Goal: Task Accomplishment & Management: Use online tool/utility

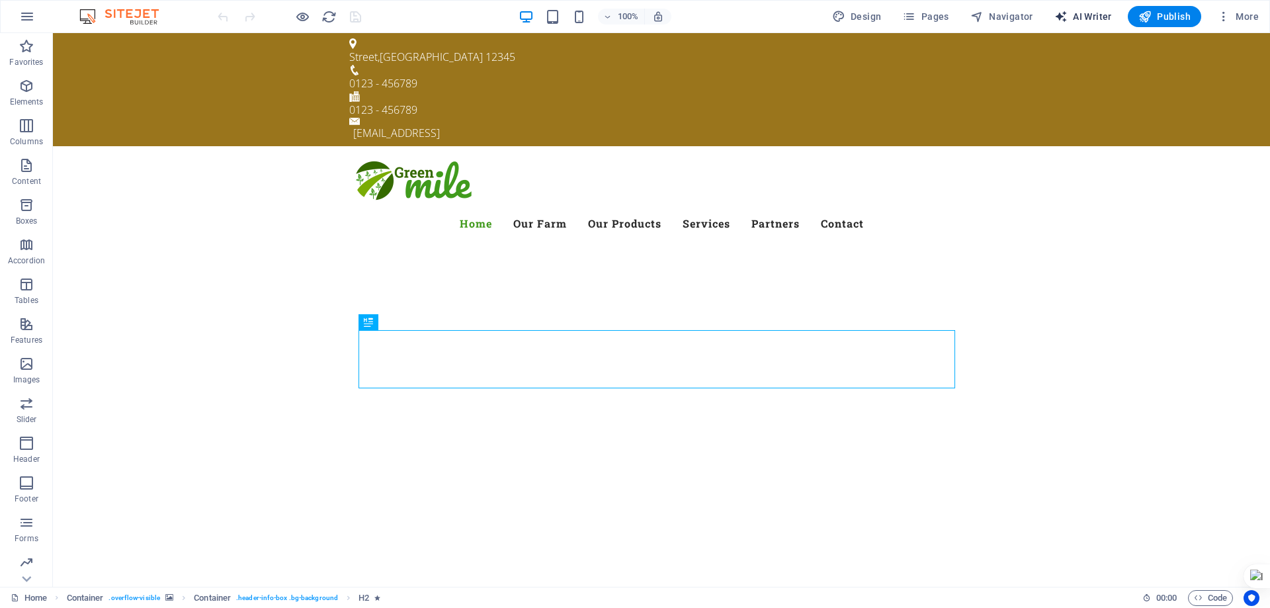
click at [1089, 17] on span "AI Writer" at bounding box center [1083, 16] width 58 height 13
select select "English"
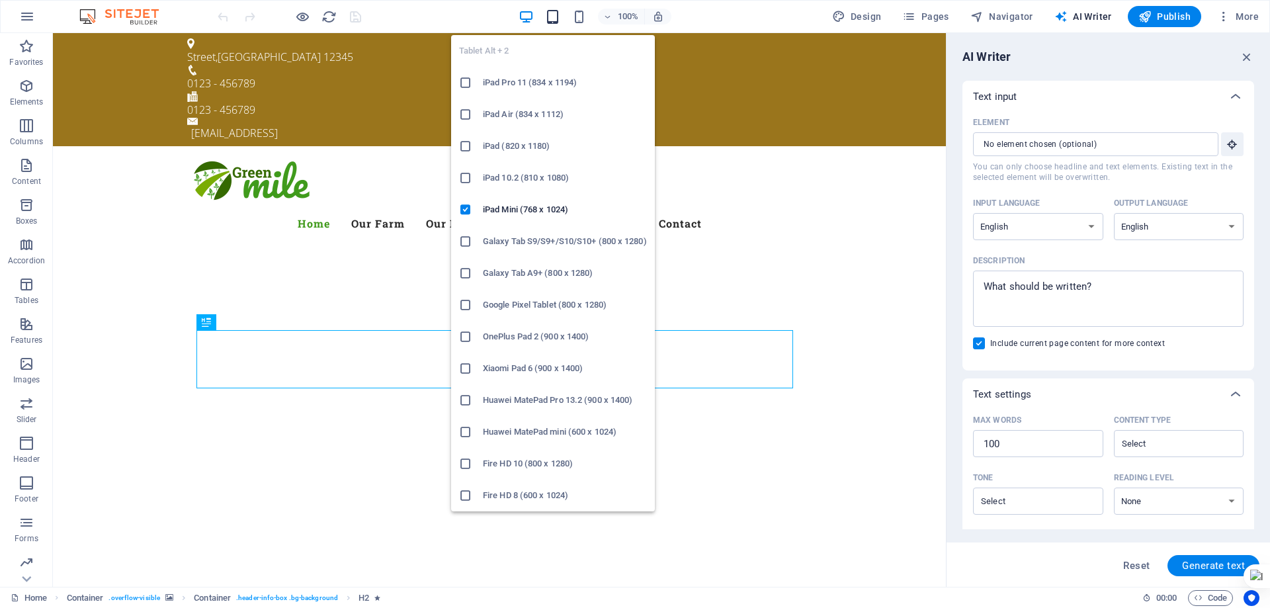
click at [551, 14] on icon "button" at bounding box center [552, 16] width 15 height 15
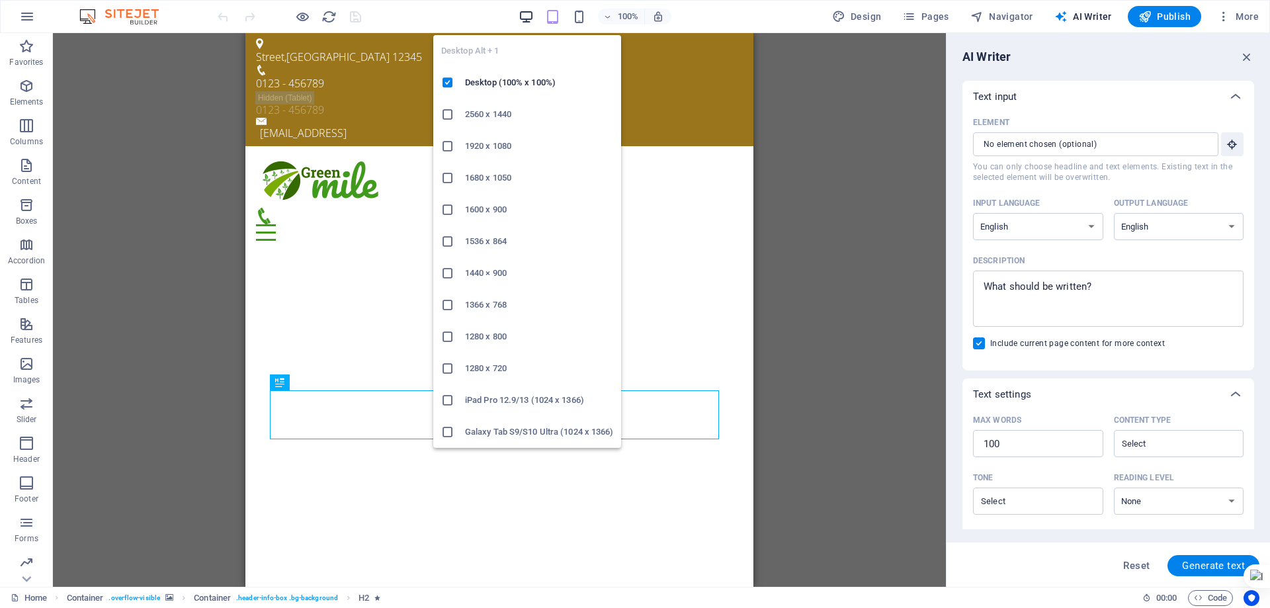
click at [526, 16] on icon "button" at bounding box center [525, 16] width 15 height 15
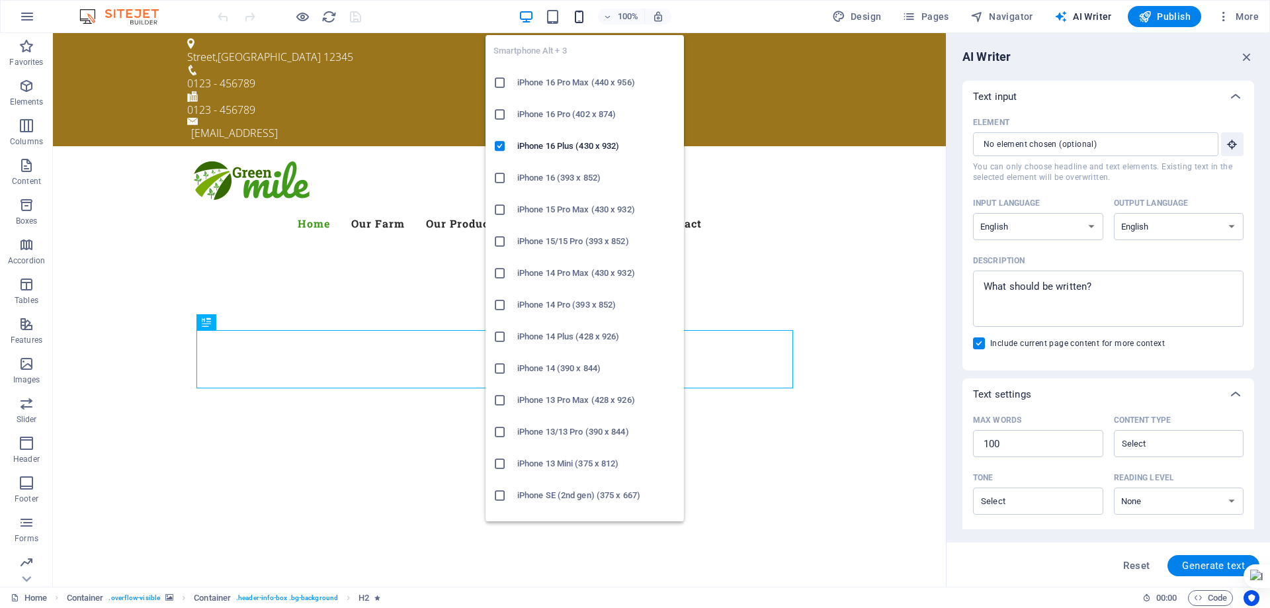
click at [582, 19] on icon "button" at bounding box center [578, 16] width 15 height 15
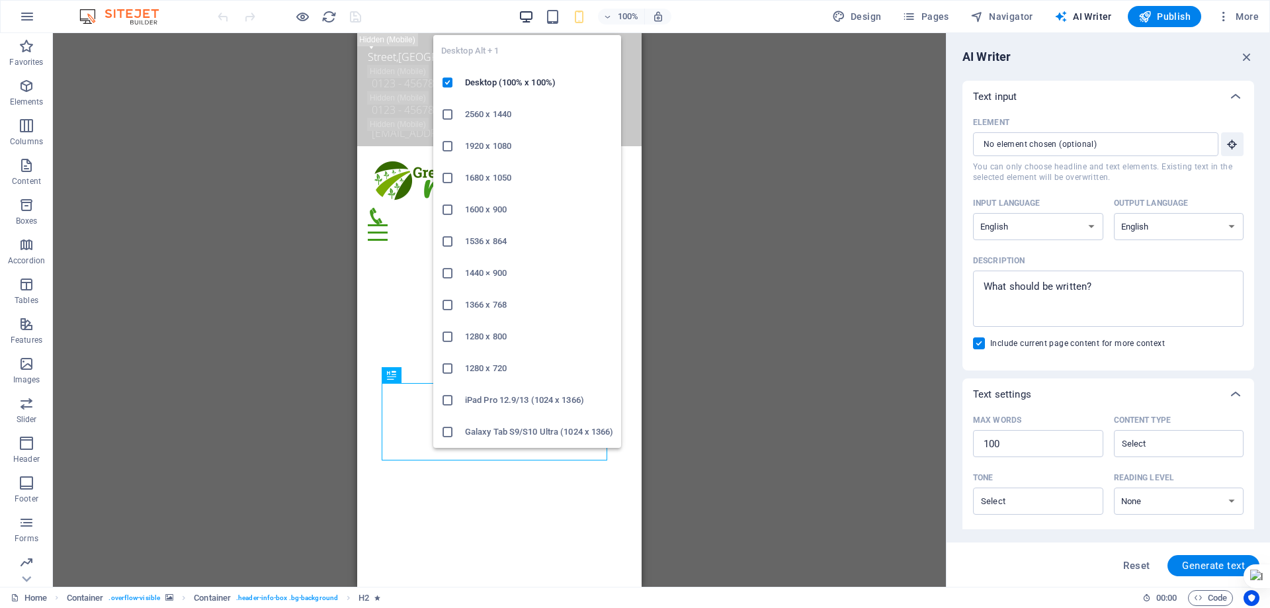
click at [526, 16] on icon "button" at bounding box center [525, 16] width 15 height 15
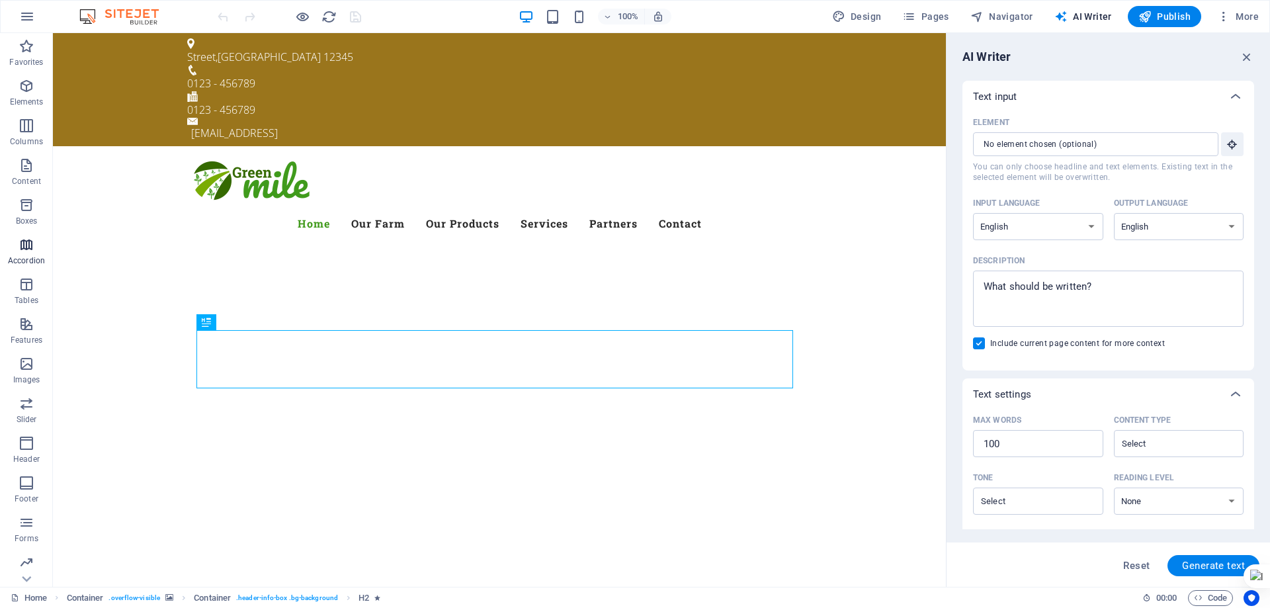
scroll to position [42, 0]
click at [30, 20] on icon "button" at bounding box center [27, 17] width 16 height 16
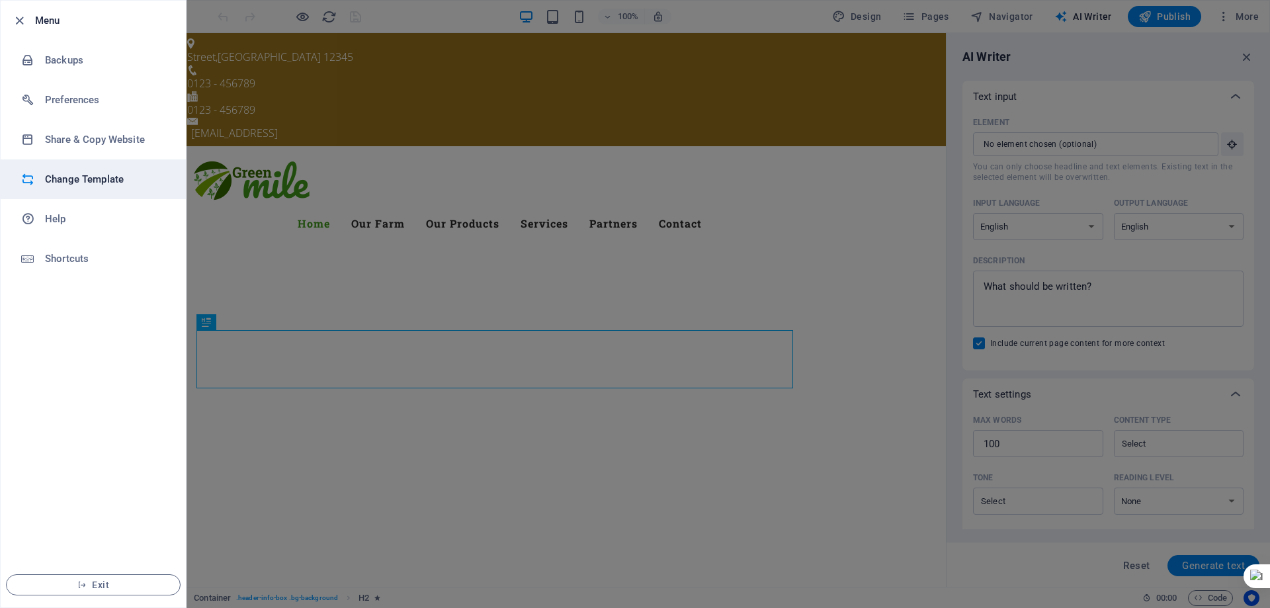
click at [65, 176] on h6 "Change Template" at bounding box center [106, 179] width 122 height 16
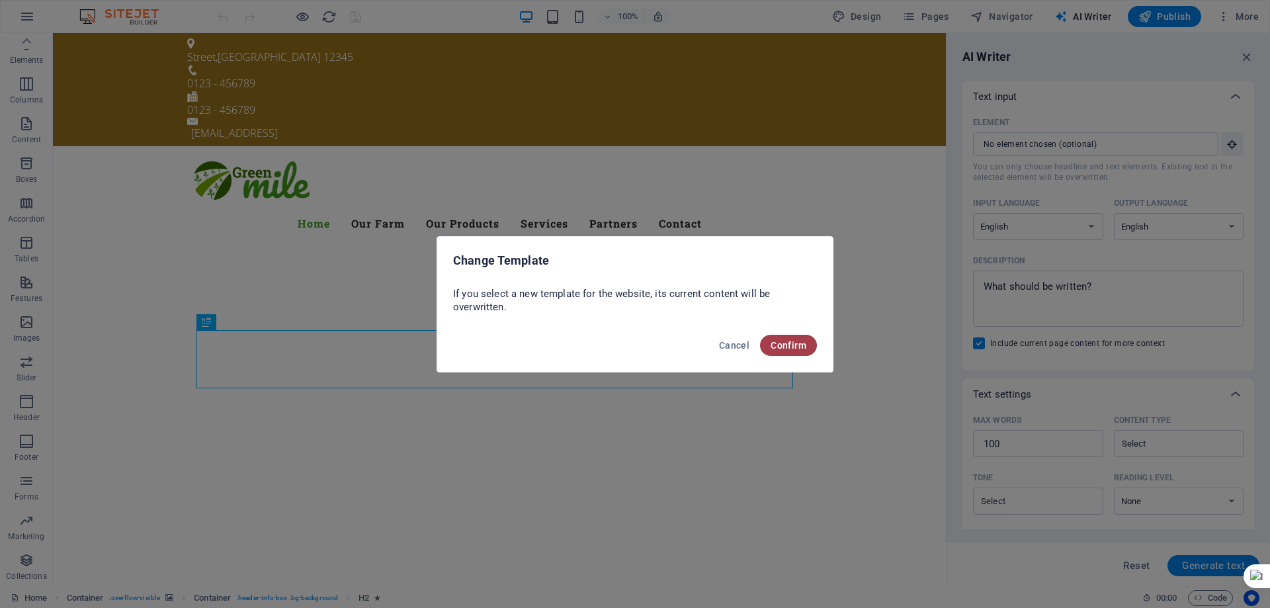
click at [788, 345] on span "Confirm" at bounding box center [788, 345] width 36 height 11
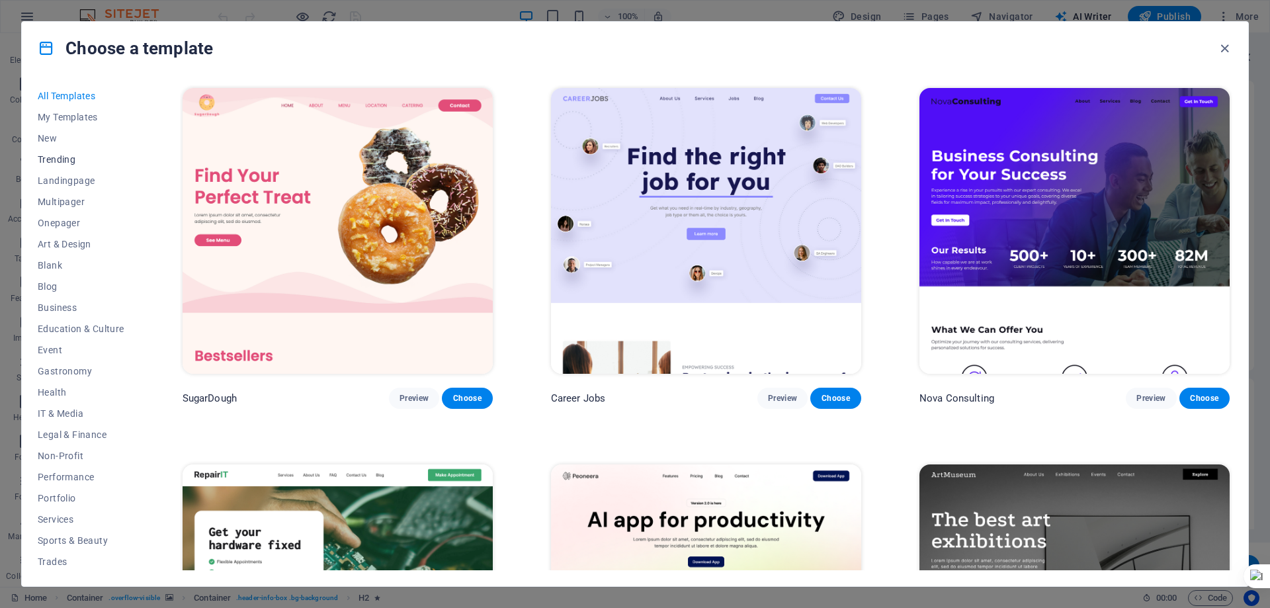
click at [56, 160] on span "Trending" at bounding box center [81, 159] width 87 height 11
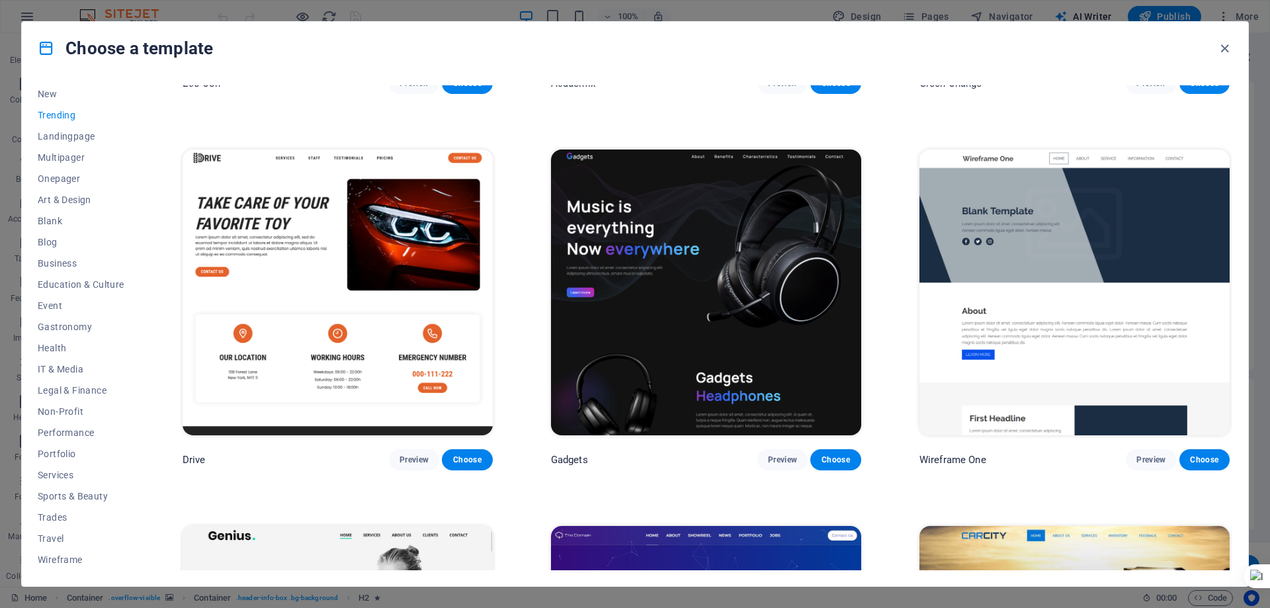
scroll to position [1124, 0]
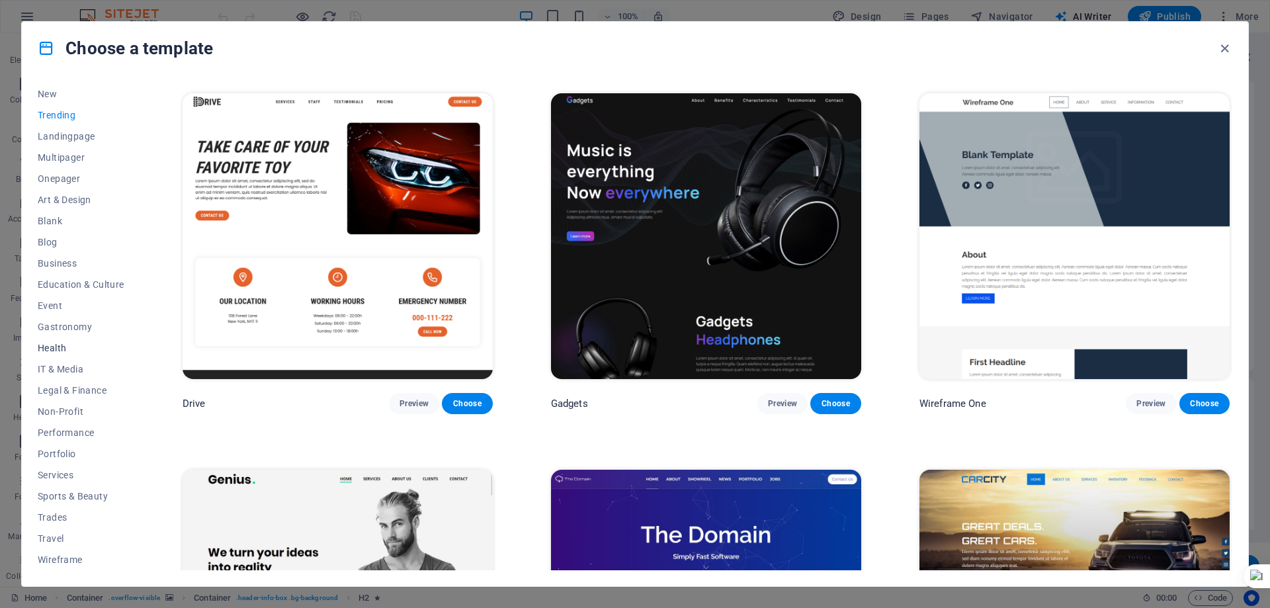
click at [63, 350] on span "Health" at bounding box center [81, 348] width 87 height 11
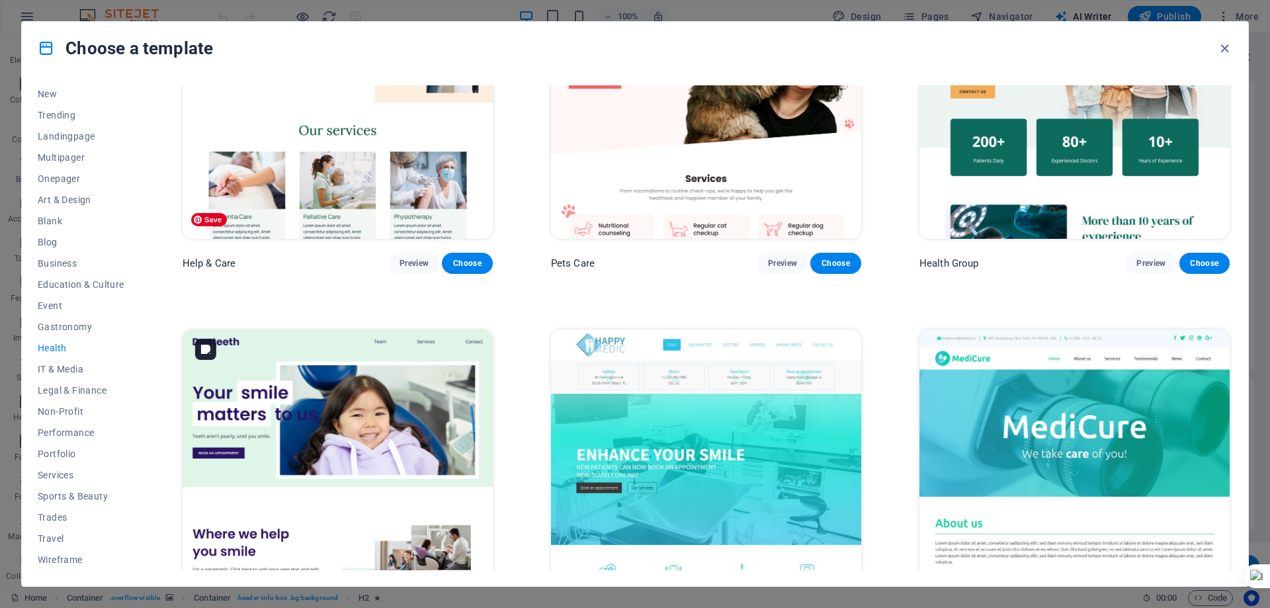
scroll to position [0, 0]
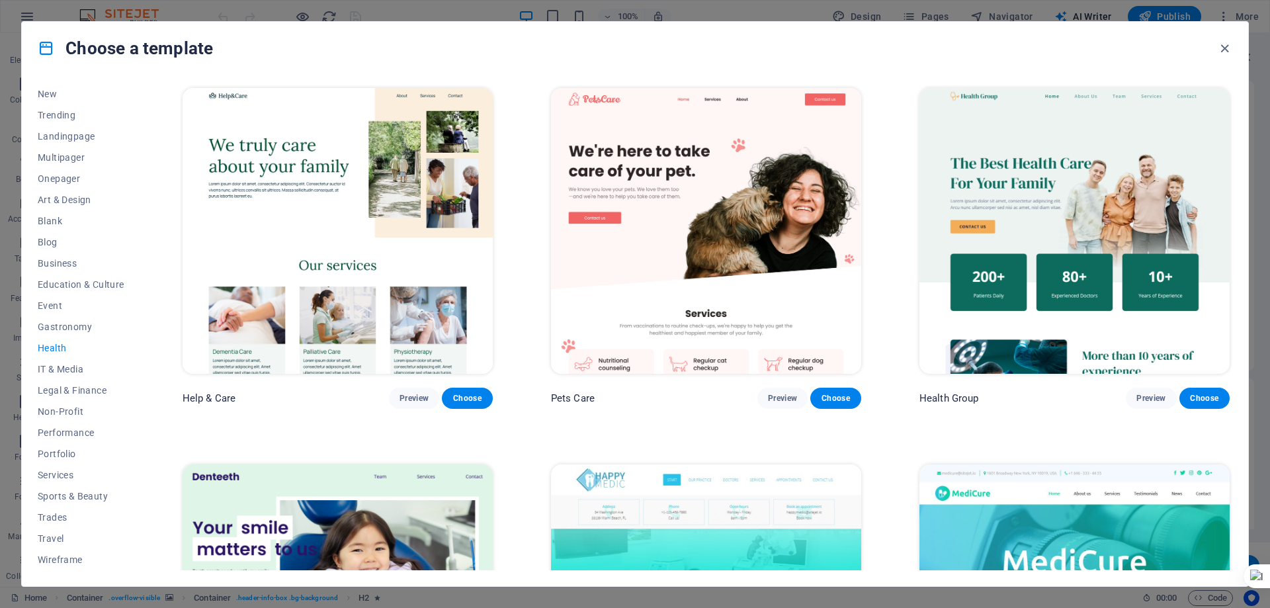
drag, startPoint x: 1209, startPoint y: 397, endPoint x: 1154, endPoint y: 419, distance: 58.4
click at [1145, 398] on span "Preview" at bounding box center [1150, 398] width 29 height 11
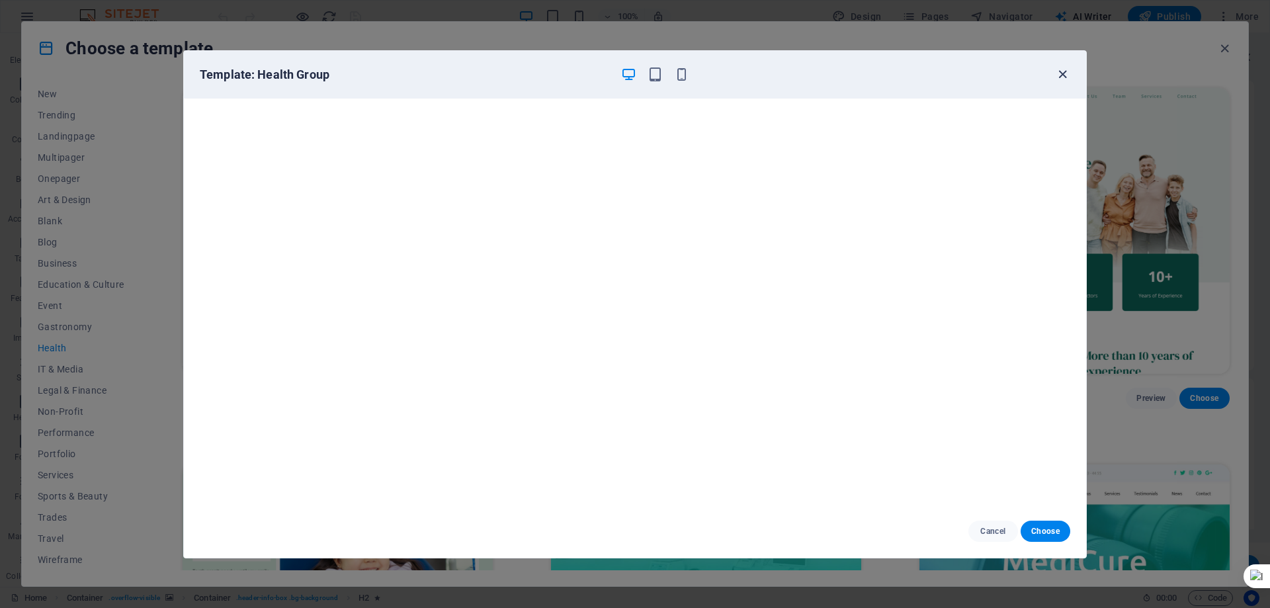
click at [1063, 75] on icon "button" at bounding box center [1062, 74] width 15 height 15
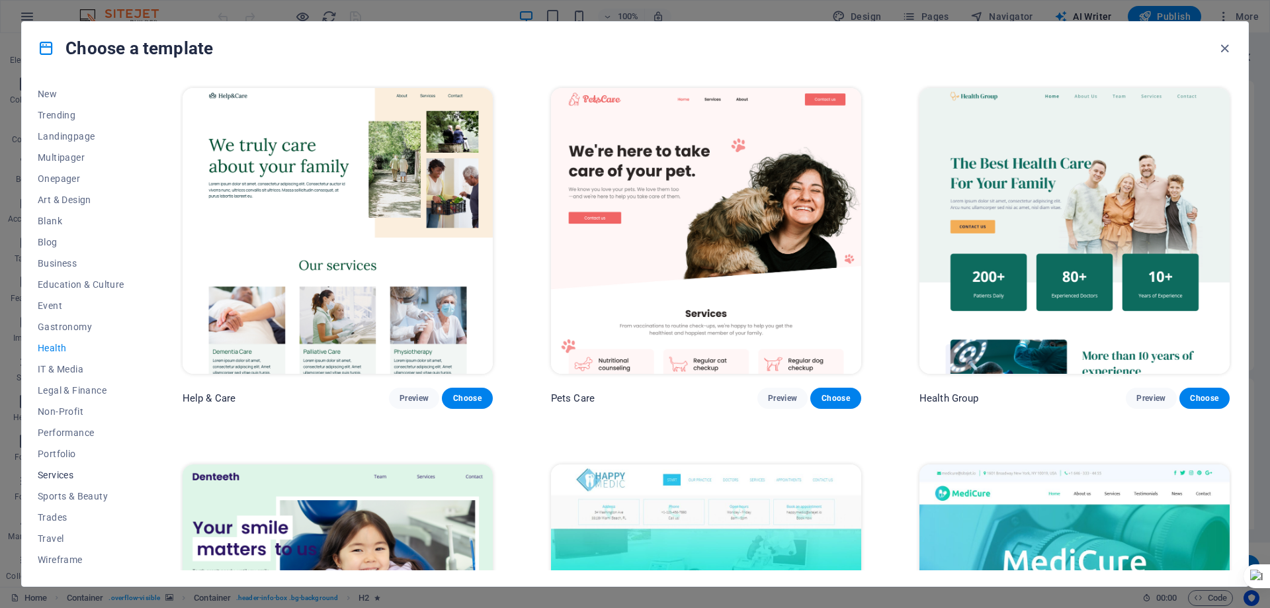
click at [63, 479] on span "Services" at bounding box center [81, 474] width 87 height 11
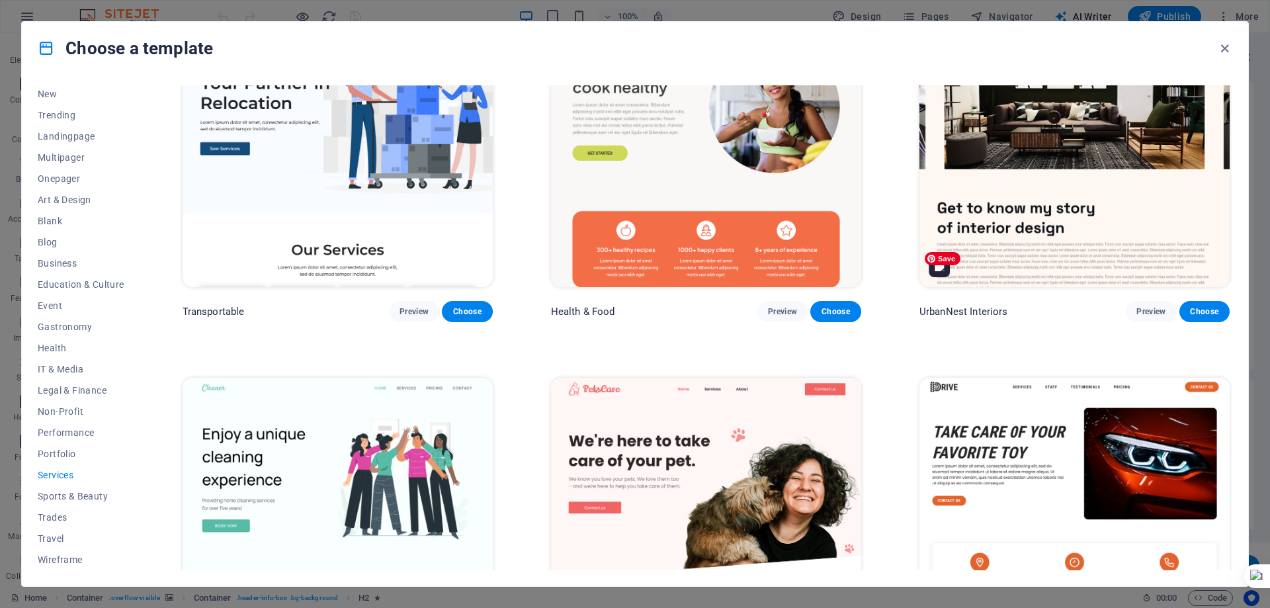
scroll to position [331, 0]
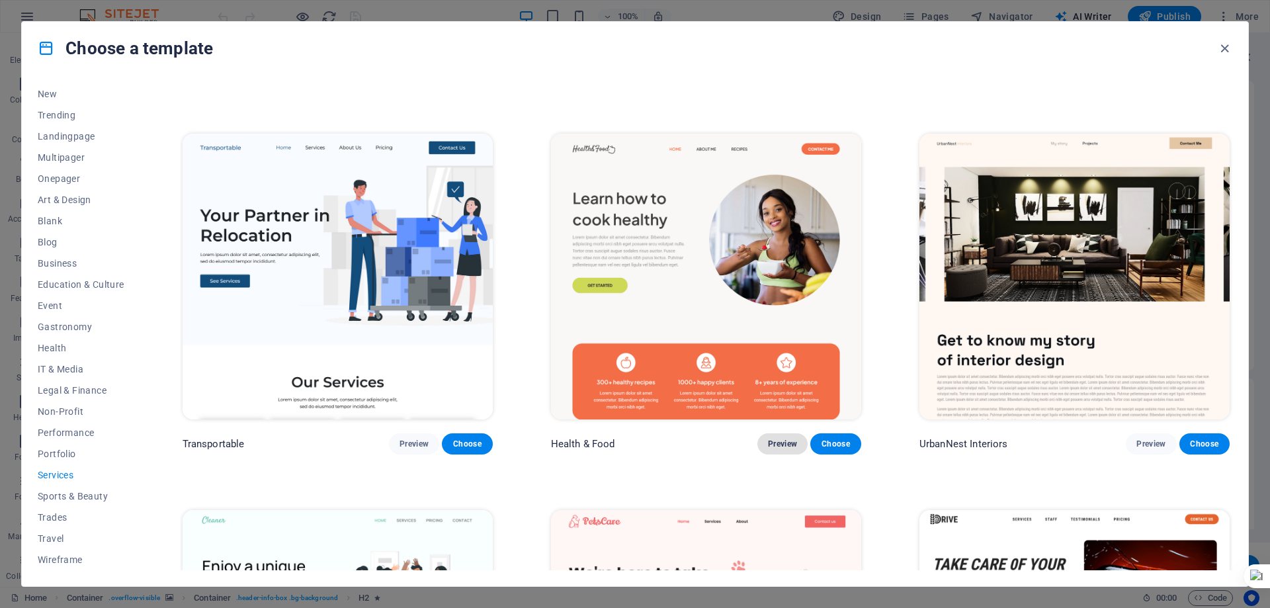
click at [789, 441] on span "Preview" at bounding box center [782, 443] width 29 height 11
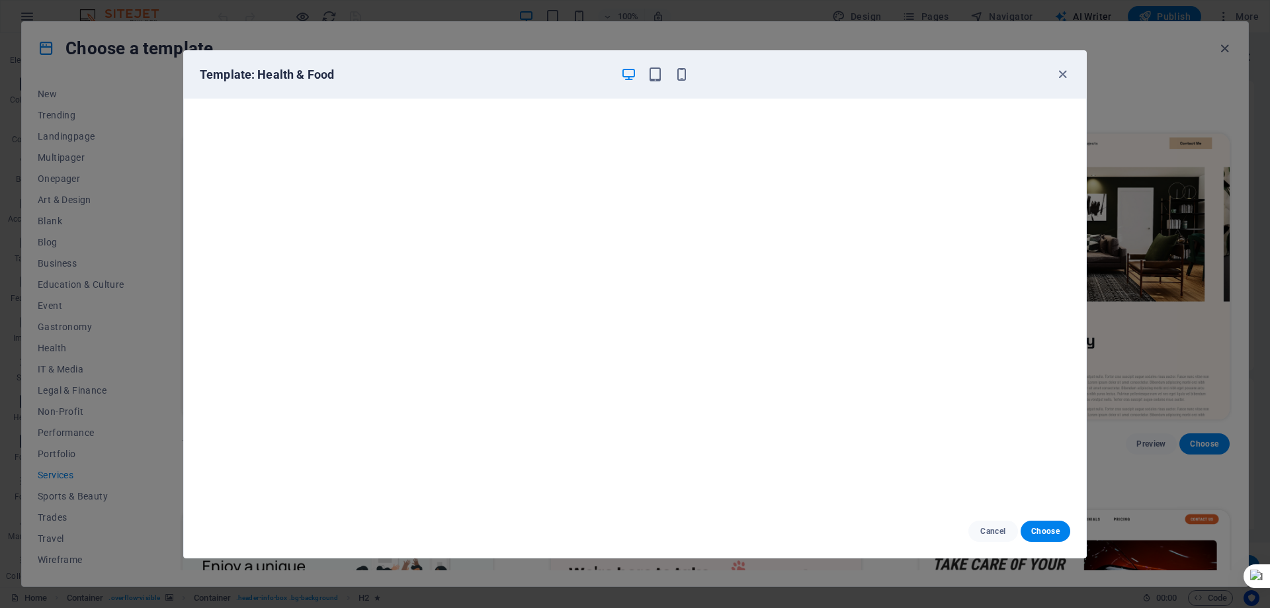
scroll to position [3, 0]
click at [1060, 73] on icon "button" at bounding box center [1062, 74] width 15 height 15
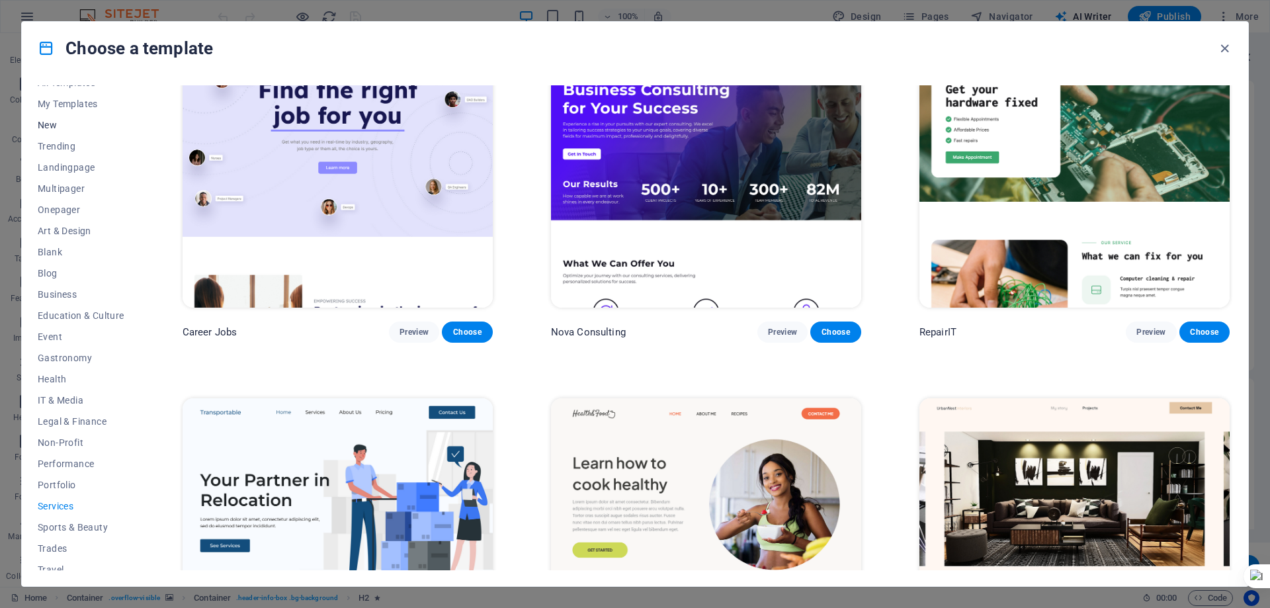
scroll to position [0, 0]
click at [222, 12] on div "Choose a template All Templates My Templates New Trending Landingpage Multipage…" at bounding box center [635, 304] width 1270 height 608
drag, startPoint x: 1221, startPoint y: 52, endPoint x: 436, endPoint y: 64, distance: 785.0
click at [709, 56] on div "Choose a template" at bounding box center [635, 48] width 1226 height 53
click at [74, 113] on span "My Templates" at bounding box center [81, 117] width 87 height 11
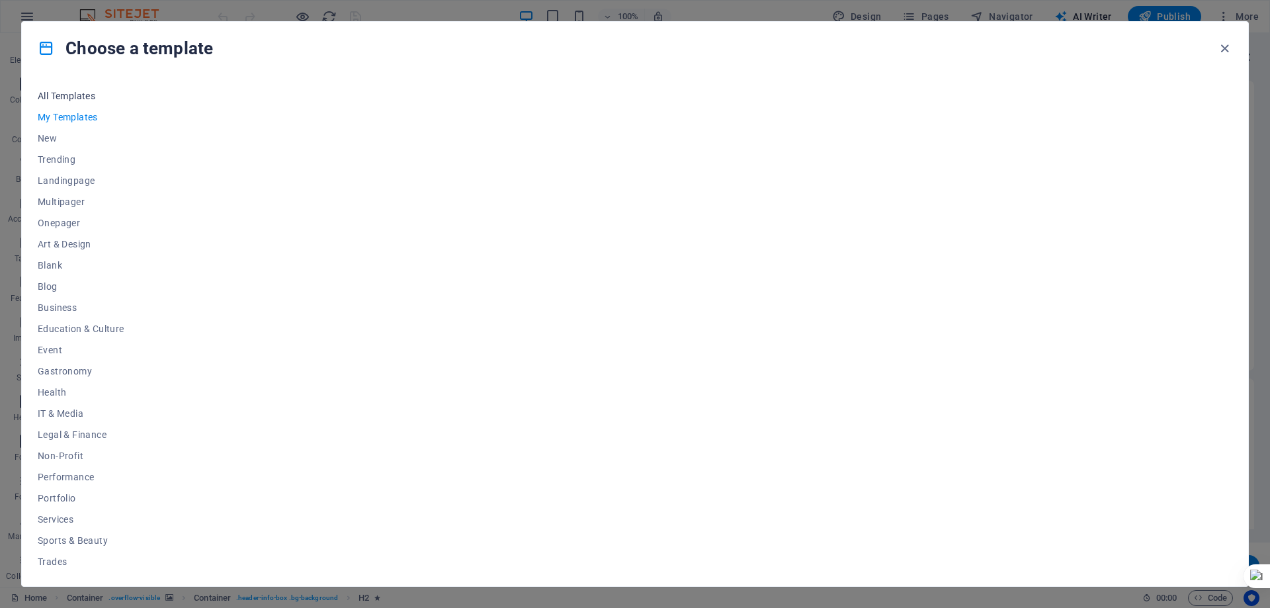
click at [71, 93] on span "All Templates" at bounding box center [81, 96] width 87 height 11
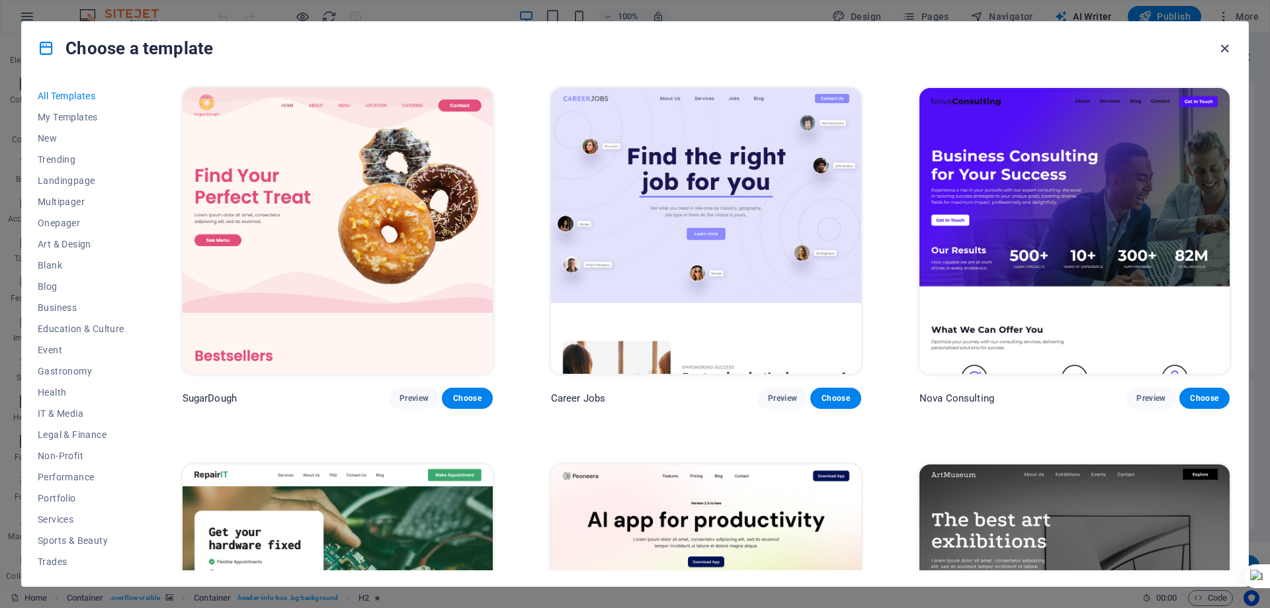
click at [1224, 48] on icon "button" at bounding box center [1224, 48] width 15 height 15
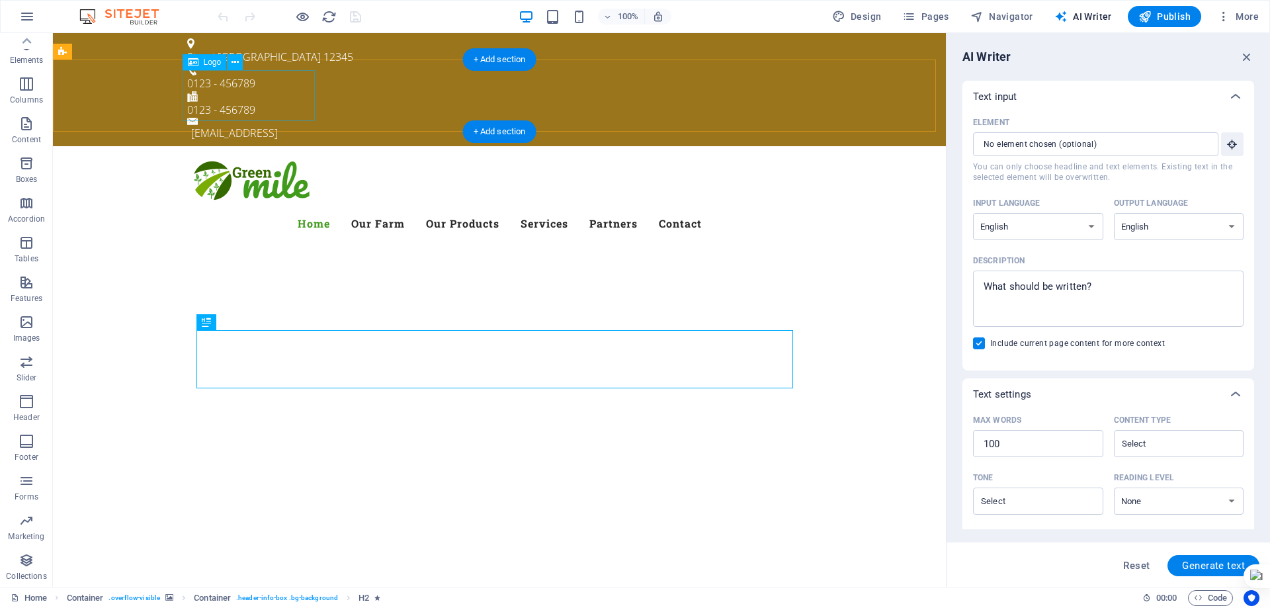
click at [281, 157] on div at bounding box center [499, 182] width 624 height 51
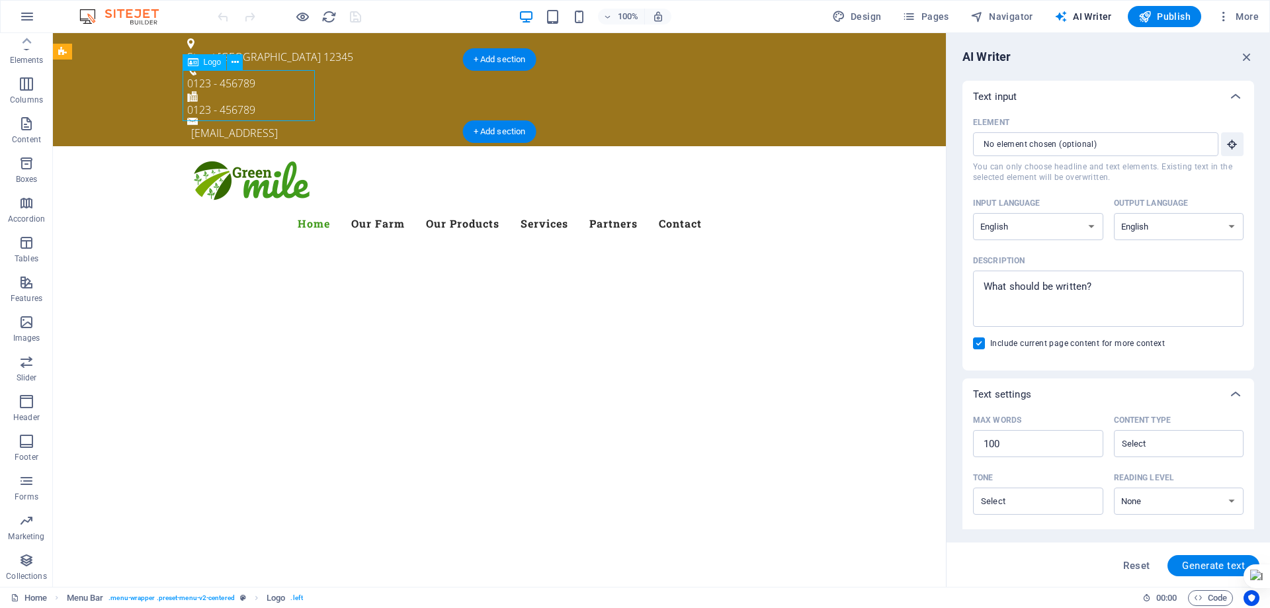
click at [295, 157] on div at bounding box center [499, 182] width 624 height 51
click at [215, 67] on div "Logo" at bounding box center [204, 62] width 44 height 16
click at [234, 61] on icon at bounding box center [234, 63] width 7 height 14
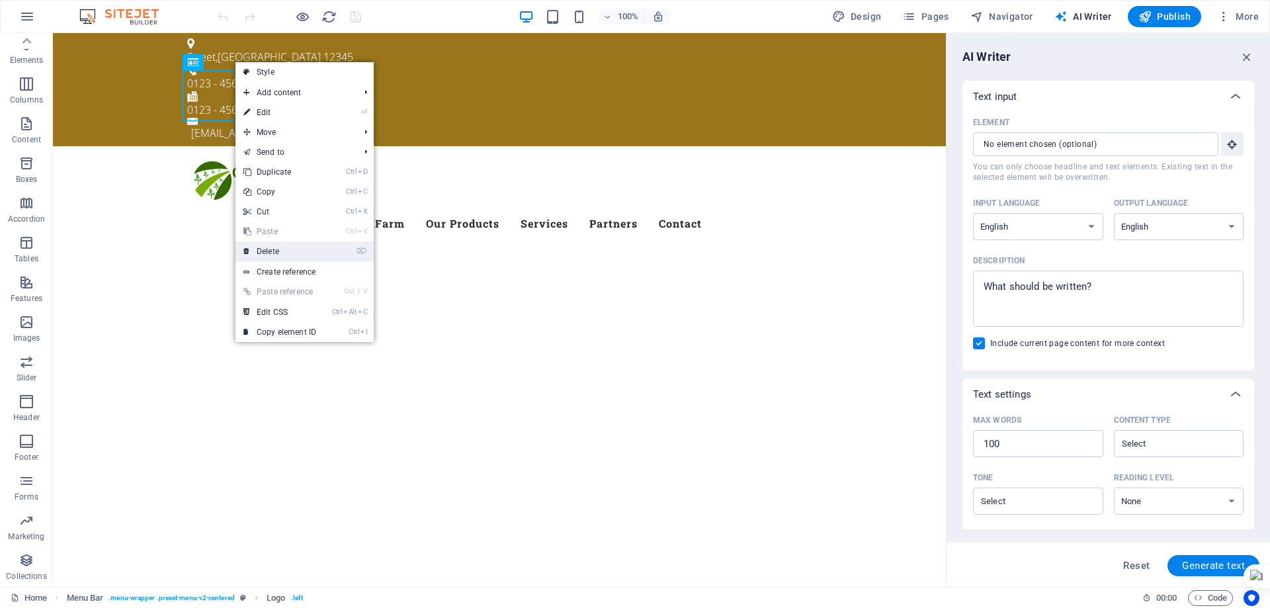
click at [268, 259] on link "⌦ Delete" at bounding box center [279, 251] width 89 height 20
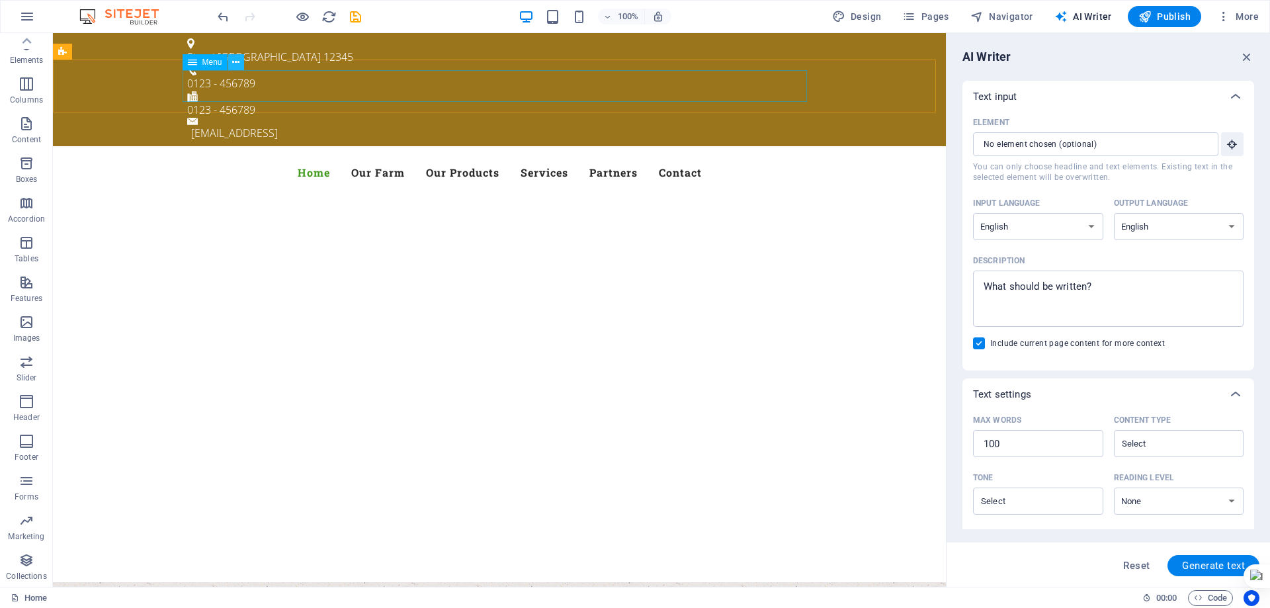
click at [239, 64] on icon at bounding box center [235, 63] width 7 height 14
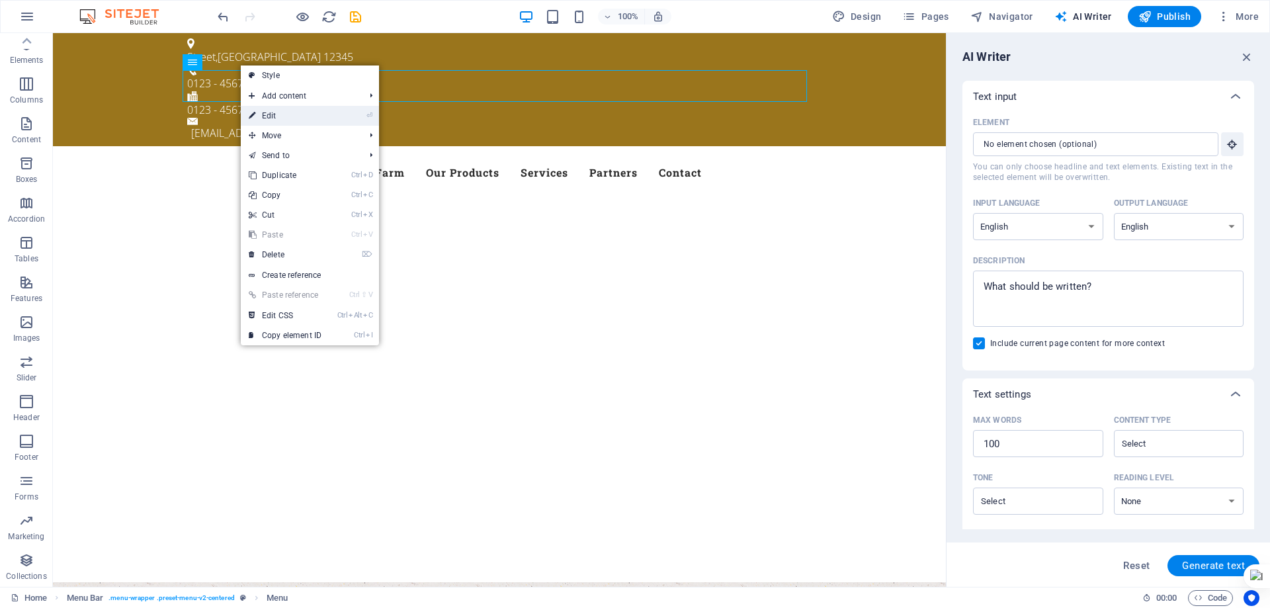
click at [314, 110] on link "⏎ Edit" at bounding box center [285, 116] width 89 height 20
select select
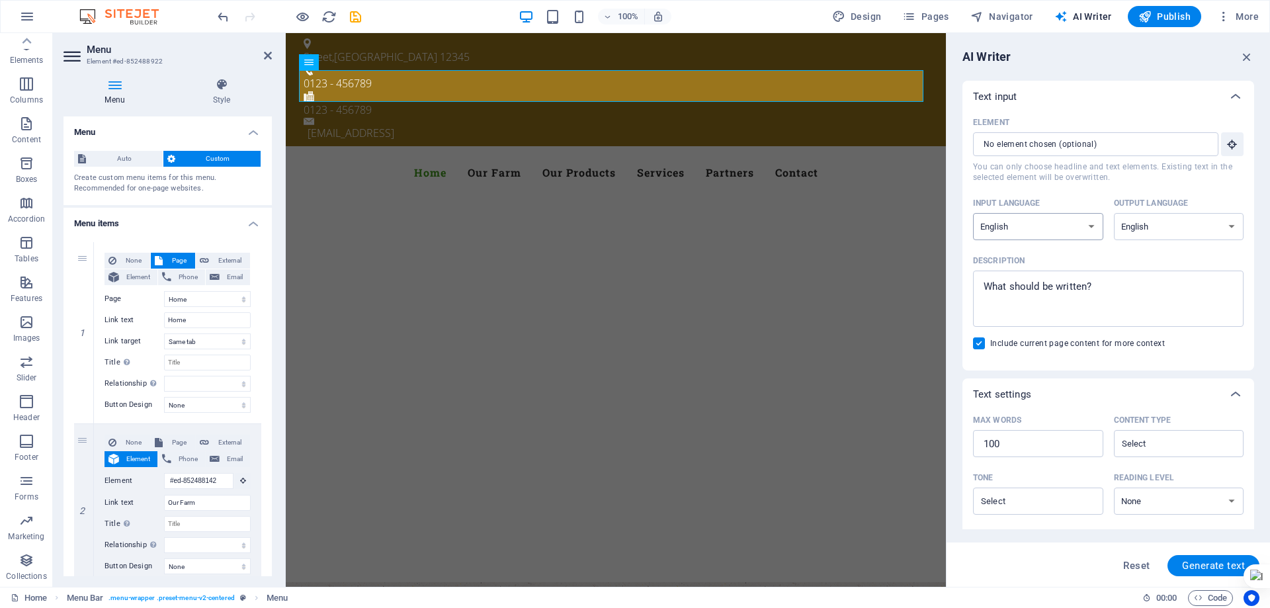
click at [1075, 223] on select "Albanian Arabic Armenian Awadhi Azerbaijani Bashkir Basque Belarusian Bengali B…" at bounding box center [1038, 226] width 130 height 27
select select "Bosnian"
click at [973, 213] on select "Albanian Arabic Armenian Awadhi Azerbaijani Bashkir Basque Belarusian Bengali B…" at bounding box center [1038, 226] width 130 height 27
click at [1192, 223] on select "Albanian Arabic Armenian Awadhi Azerbaijani Bashkir Basque Belarusian Bengali B…" at bounding box center [1178, 226] width 130 height 27
select select "Bosnian"
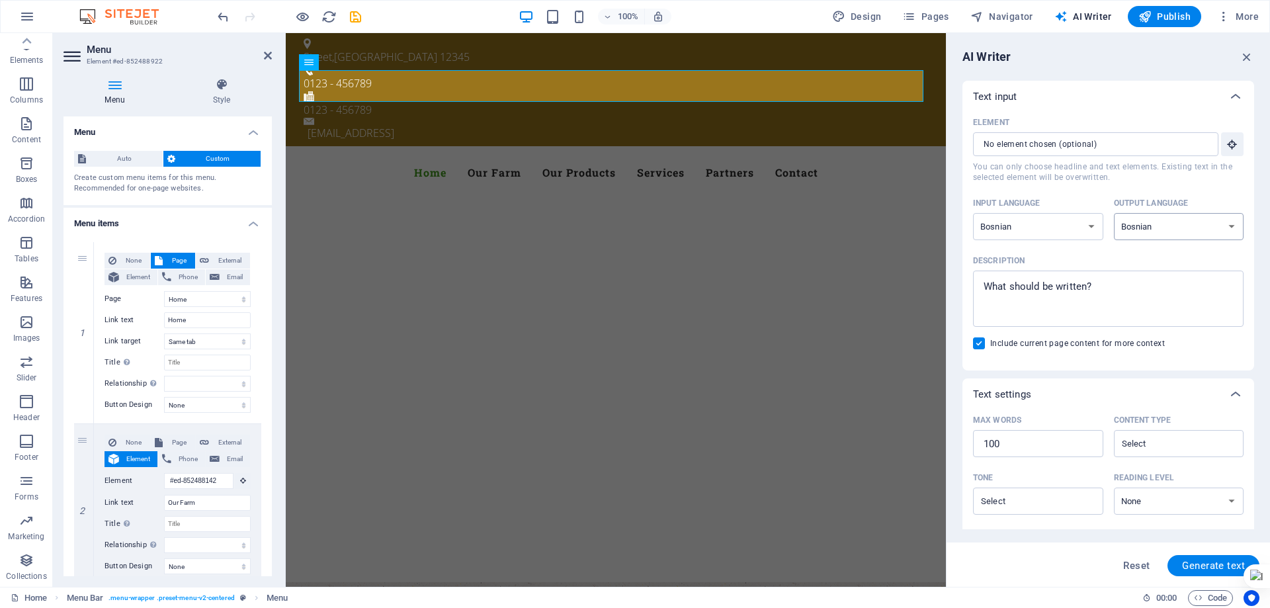
click at [1113, 213] on select "Albanian Arabic Armenian Awadhi Azerbaijani Bashkir Basque Belarusian Bengali B…" at bounding box center [1178, 226] width 130 height 27
click at [1078, 567] on div "Reset Generate text" at bounding box center [1108, 565] width 302 height 21
click at [454, 476] on div at bounding box center [616, 529] width 660 height 106
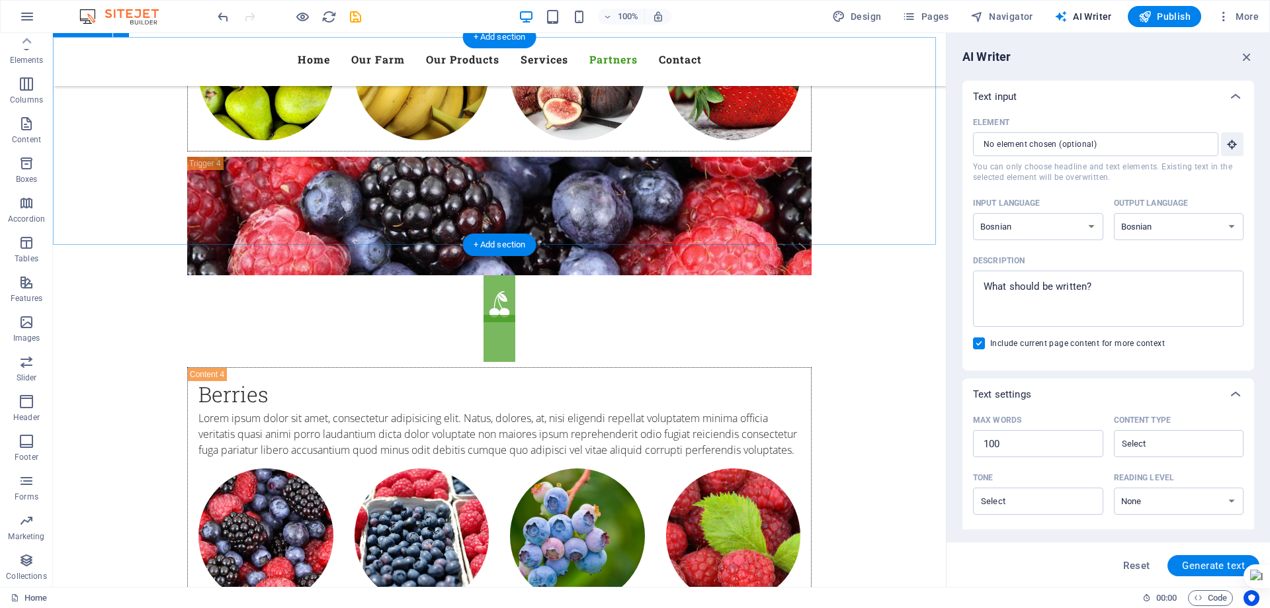
scroll to position [6092, 0]
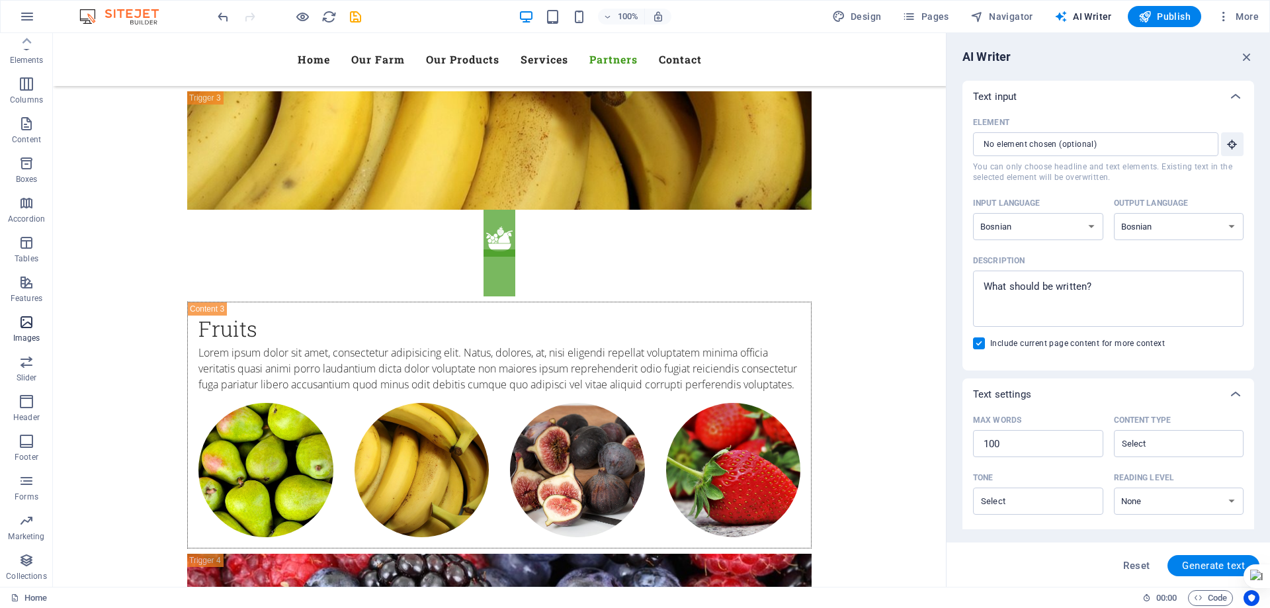
click at [30, 331] on span "Images" at bounding box center [26, 330] width 53 height 32
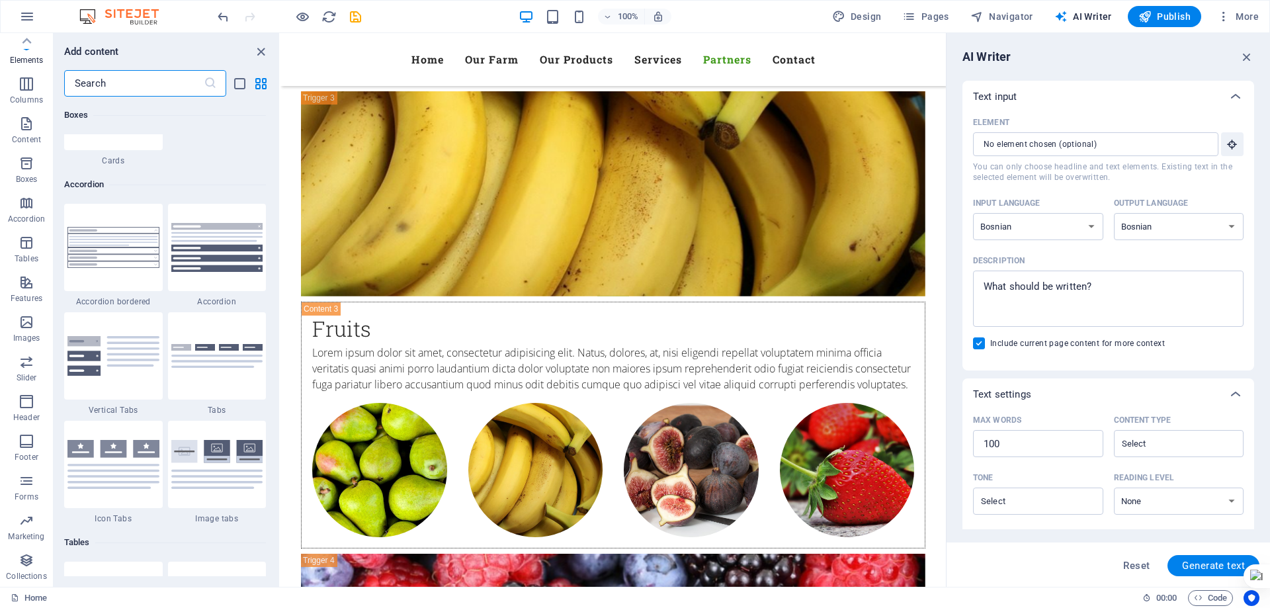
scroll to position [6705, 0]
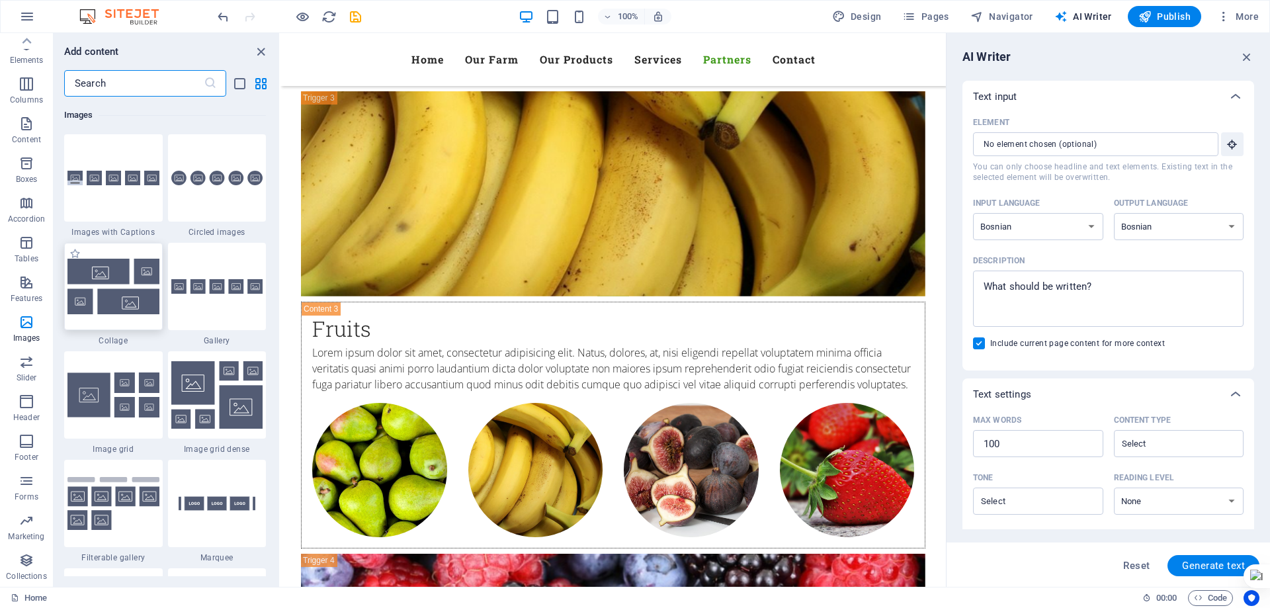
click at [104, 294] on img at bounding box center [113, 286] width 92 height 55
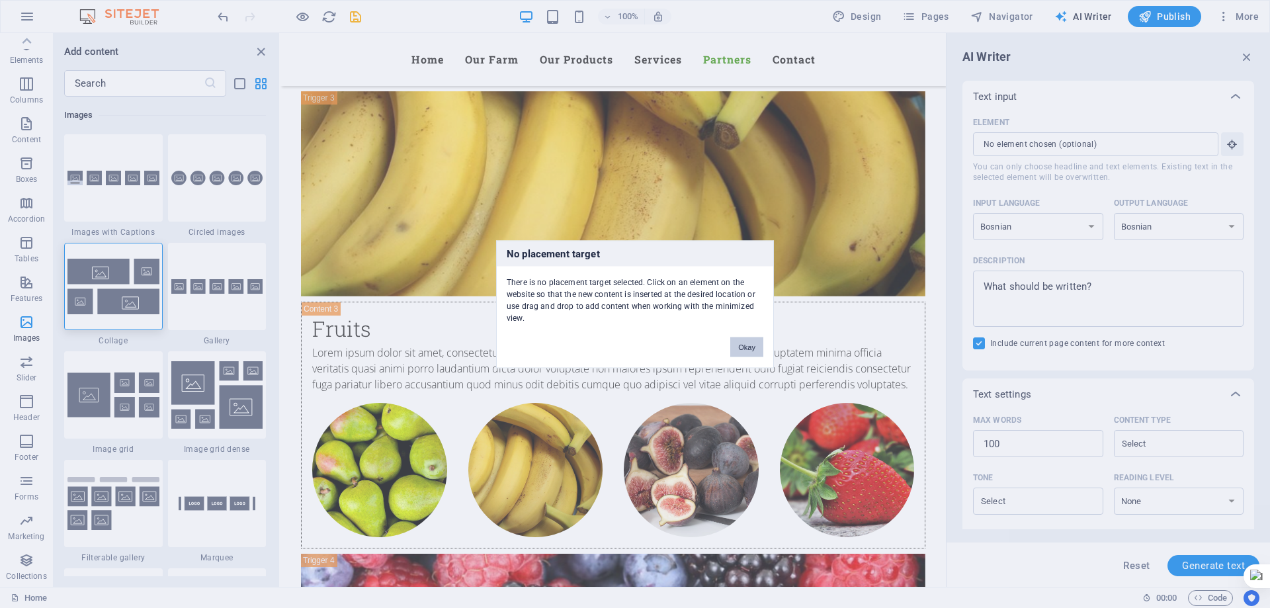
click at [744, 347] on button "Okay" at bounding box center [746, 347] width 33 height 20
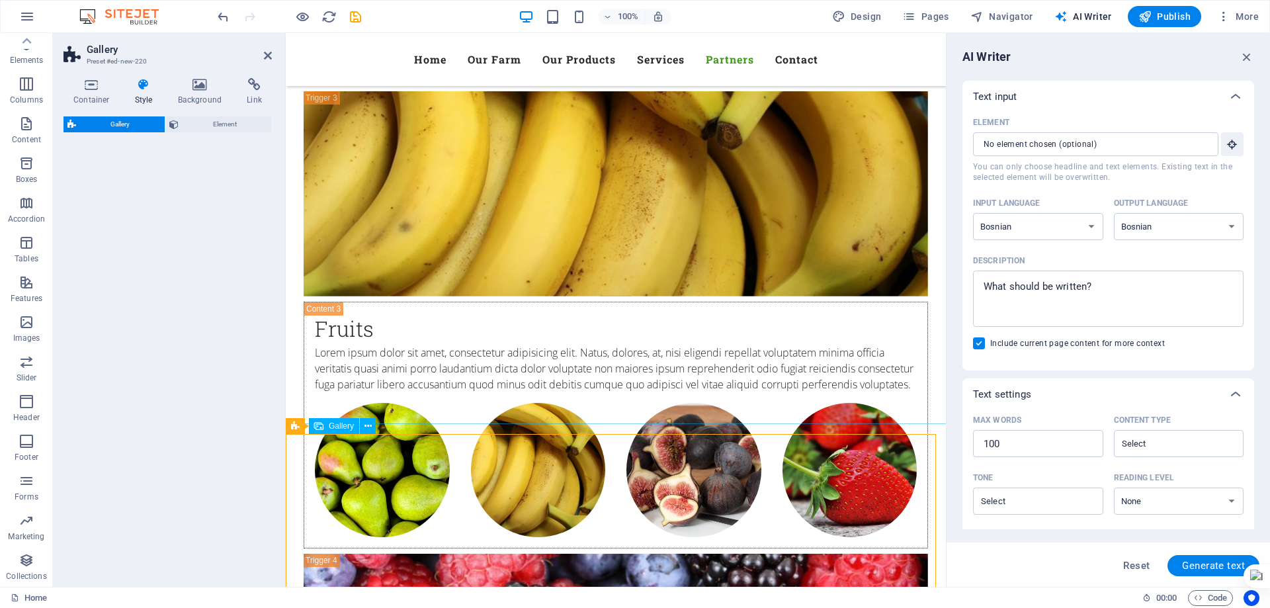
select select "rem"
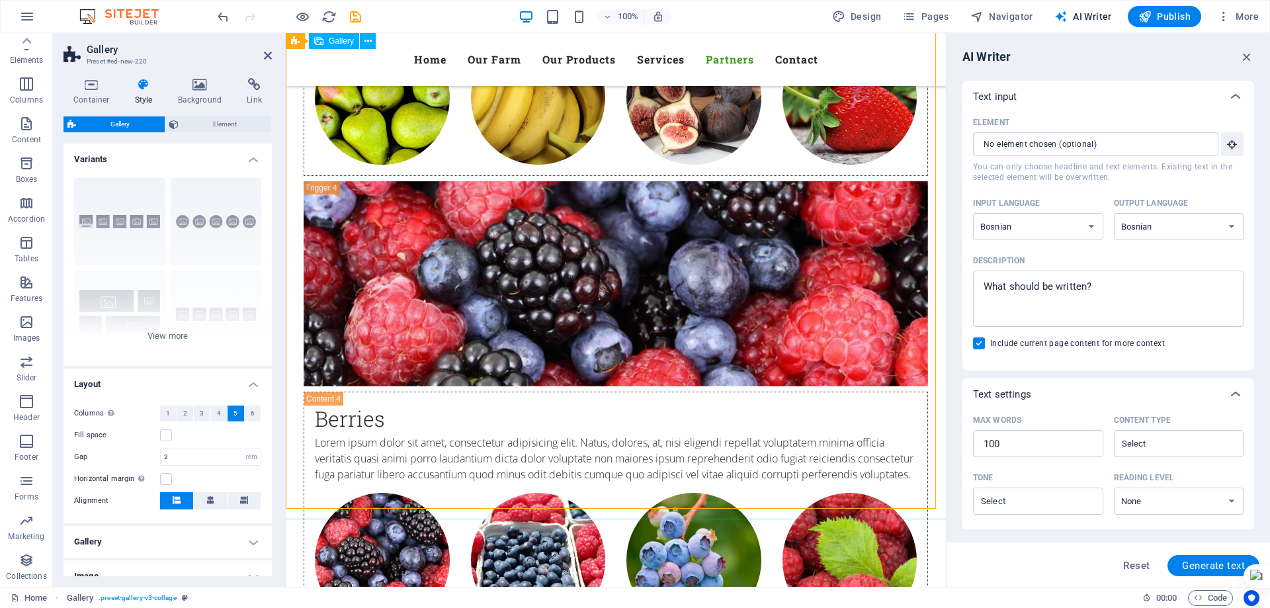
scroll to position [6357, 0]
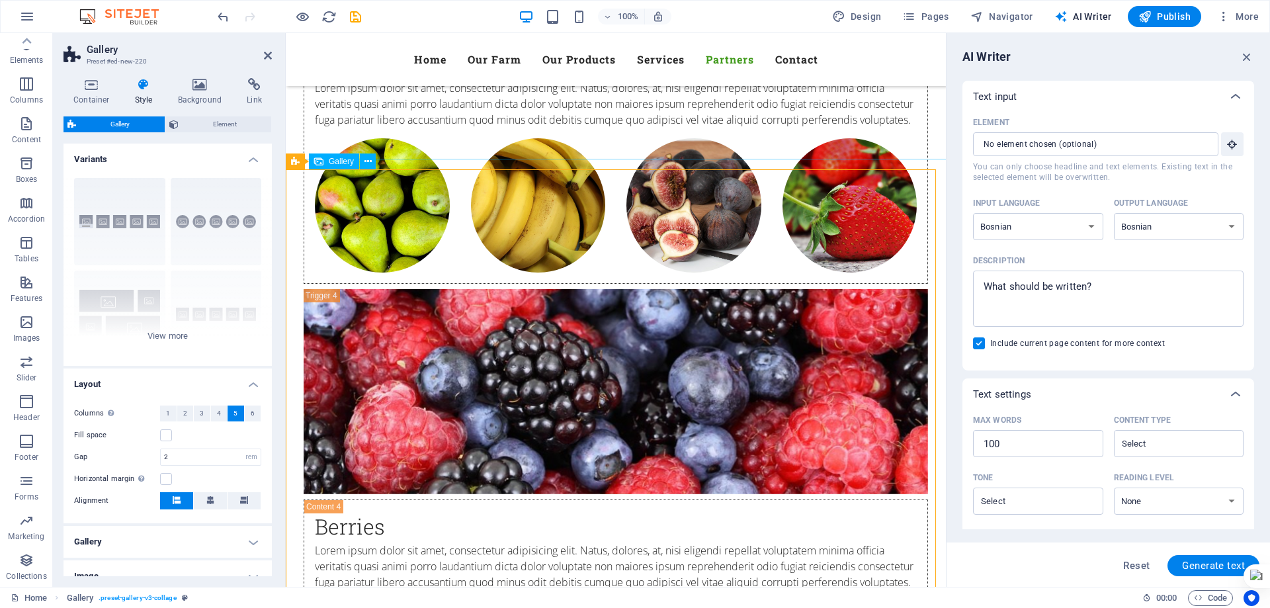
click at [347, 168] on div "Gallery" at bounding box center [334, 161] width 50 height 16
click at [339, 160] on button at bounding box center [344, 161] width 16 height 16
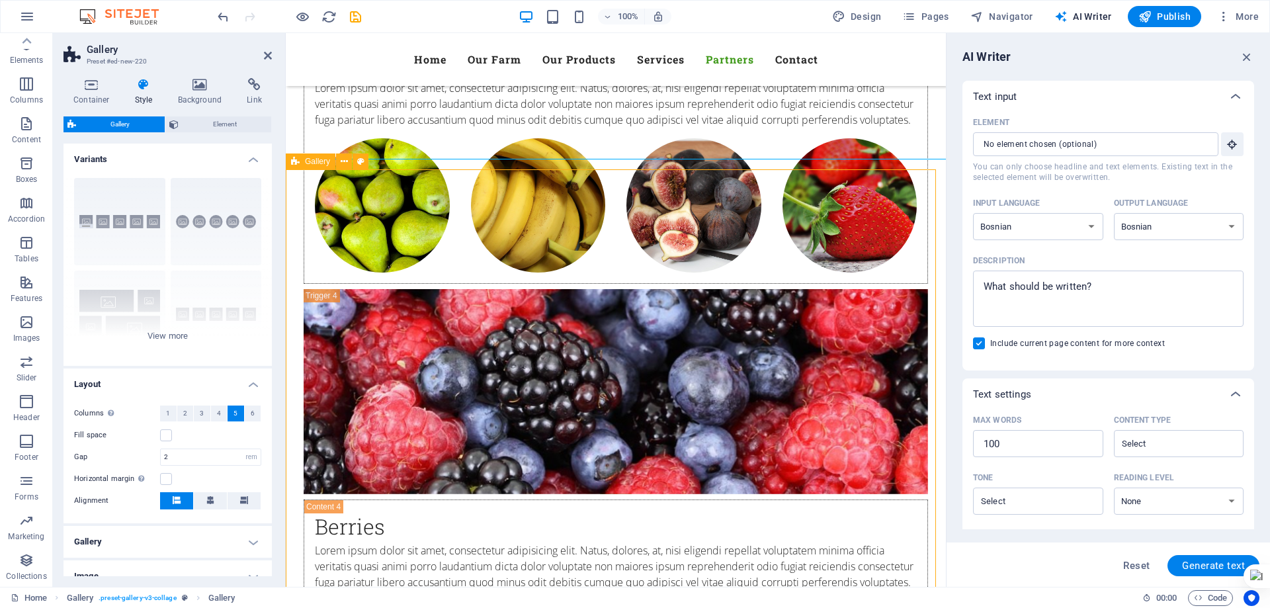
click at [292, 161] on icon at bounding box center [295, 161] width 9 height 16
click at [327, 159] on span "Gallery" at bounding box center [317, 161] width 25 height 8
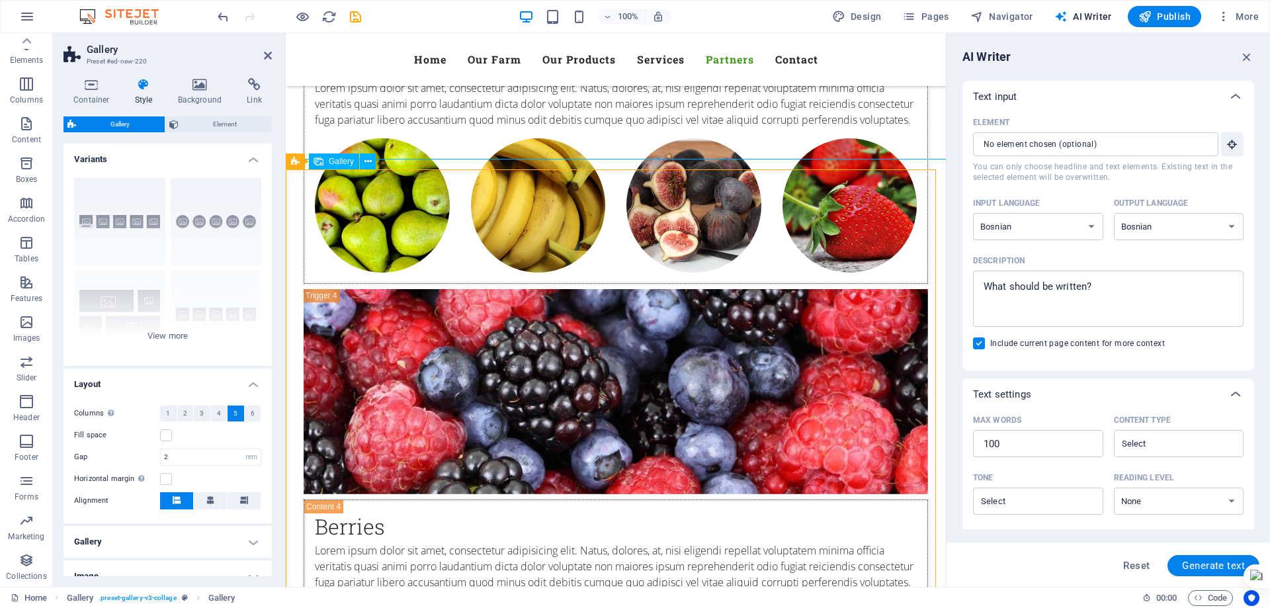
select select "4"
select select "px"
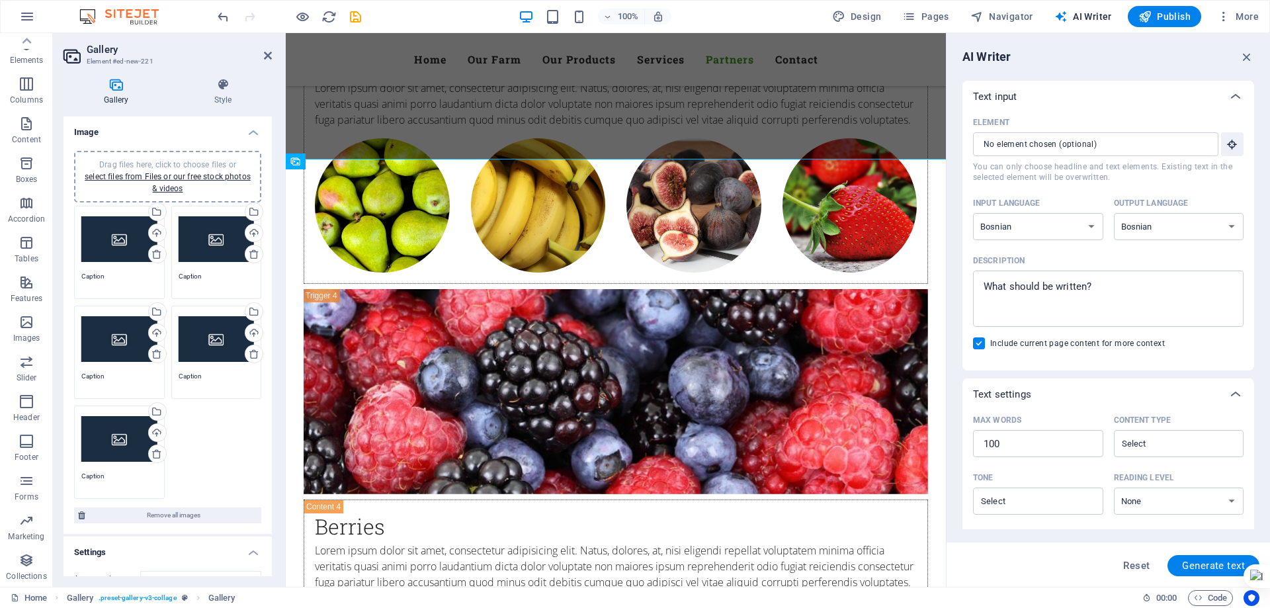
click at [220, 235] on div "Drag files here, click to choose files or select files from Files or our free s…" at bounding box center [217, 239] width 76 height 53
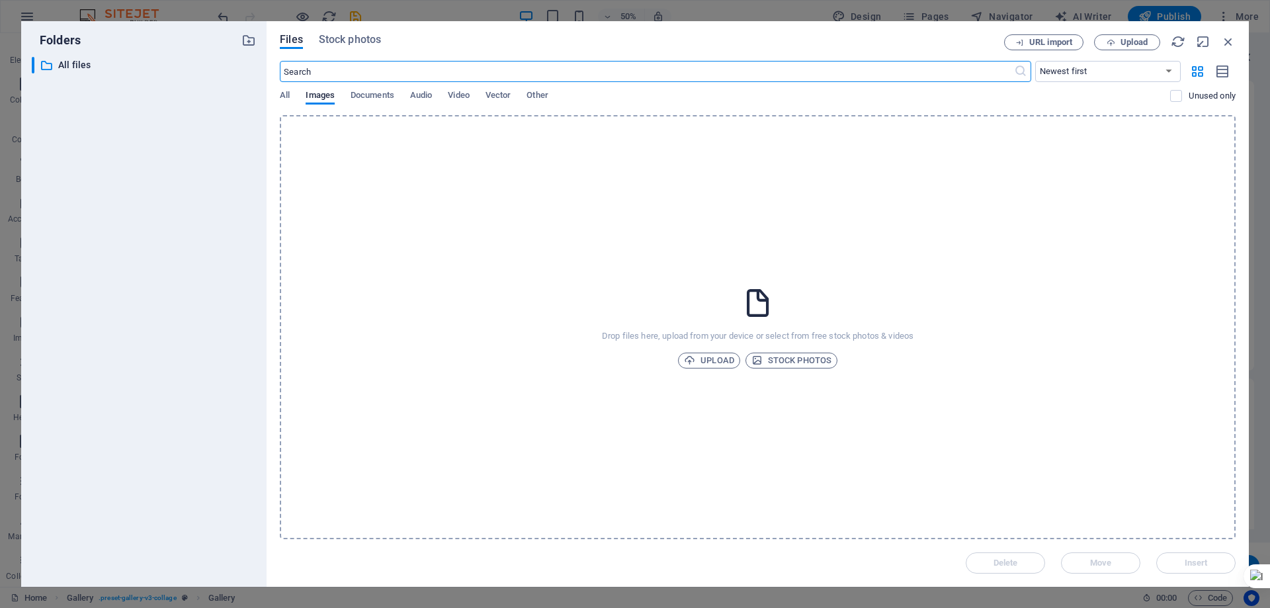
click at [100, 235] on div "​ All files All files" at bounding box center [144, 316] width 224 height 519
click at [712, 356] on span "Upload" at bounding box center [709, 360] width 50 height 16
click at [1229, 39] on icon "button" at bounding box center [1228, 41] width 15 height 15
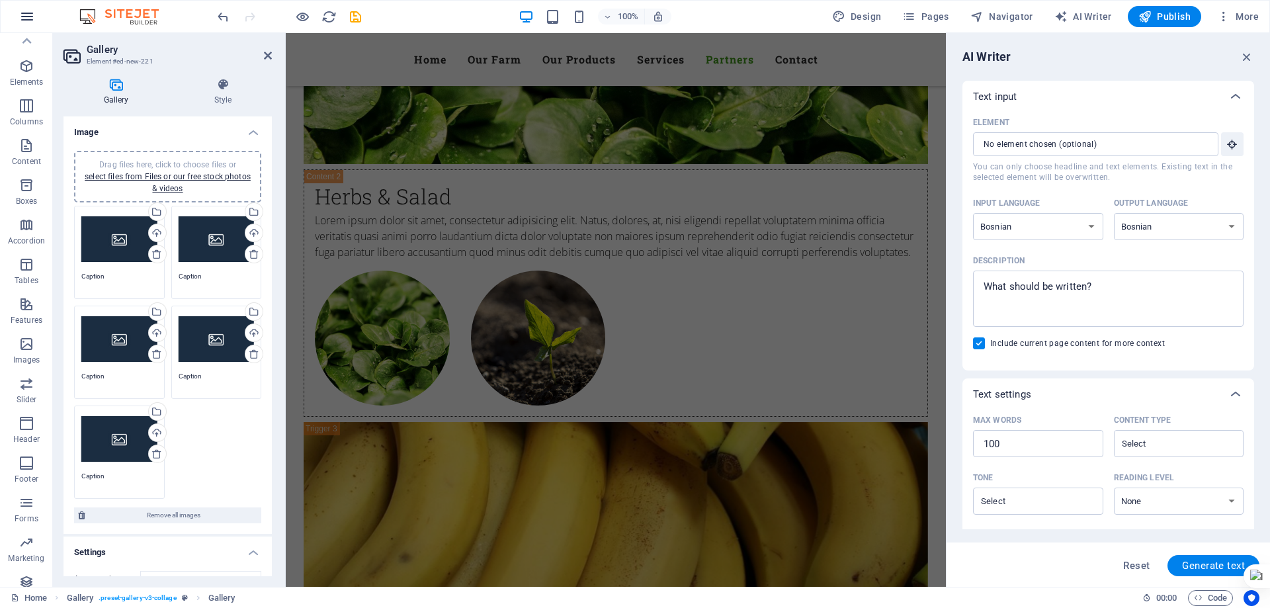
scroll to position [0, 0]
click at [27, 19] on icon "button" at bounding box center [27, 17] width 16 height 16
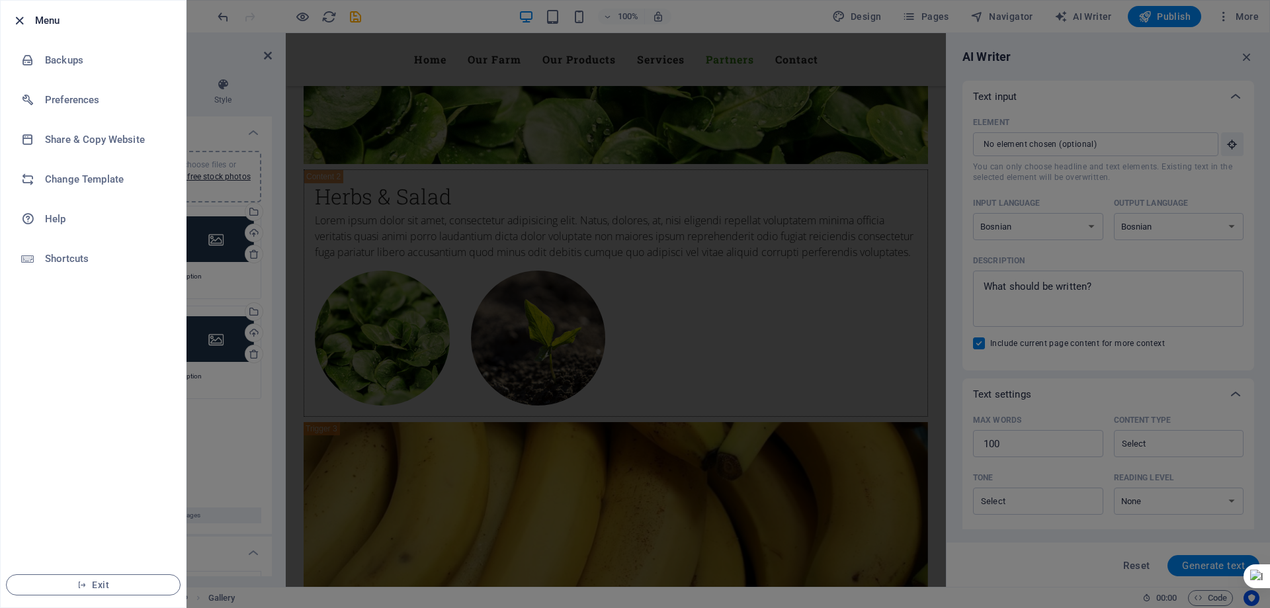
click at [15, 18] on icon "button" at bounding box center [19, 20] width 15 height 15
